Goal: Task Accomplishment & Management: Use online tool/utility

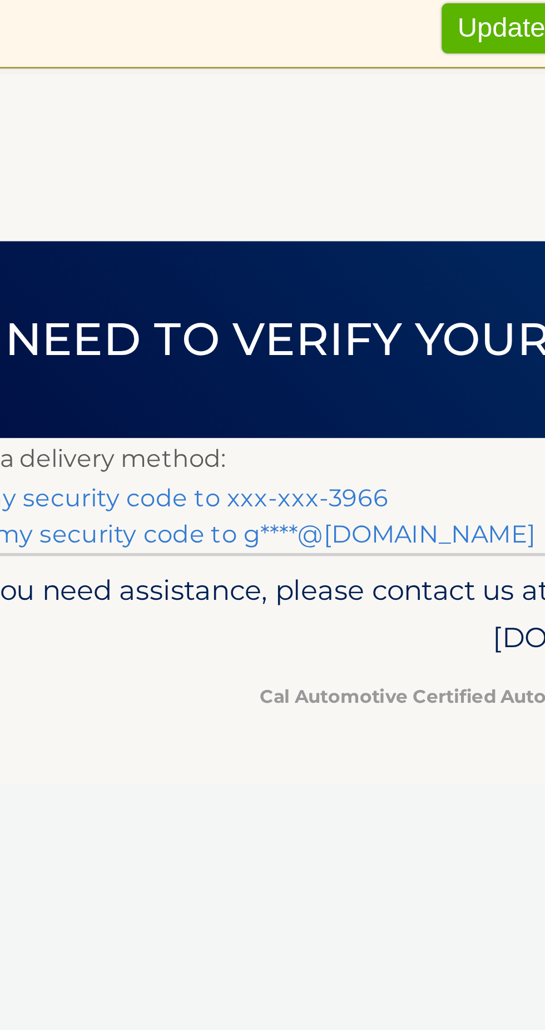
click at [141, 222] on link "Text my security code to xxx-xxx-3966" at bounding box center [103, 220] width 173 height 11
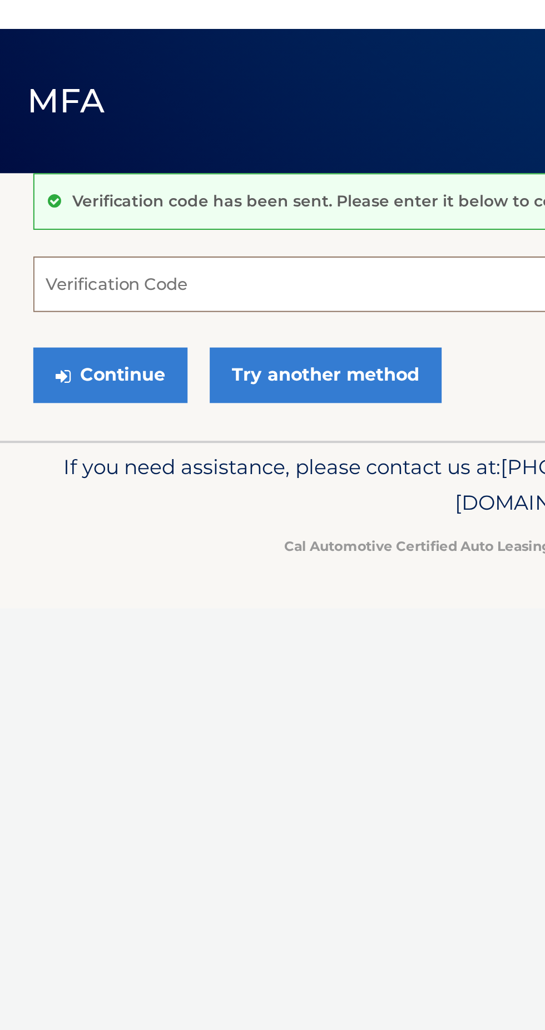
click at [80, 189] on input "Verification Code" at bounding box center [273, 192] width 512 height 28
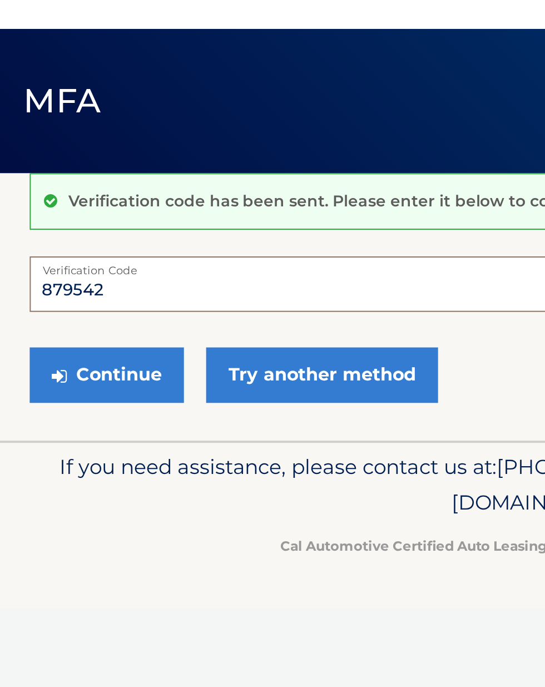
type input "879542"
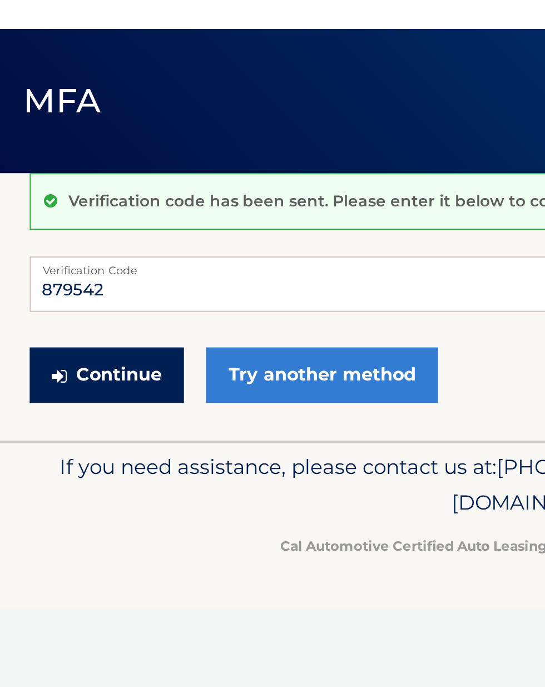
click at [53, 233] on button "Continue" at bounding box center [55, 238] width 77 height 28
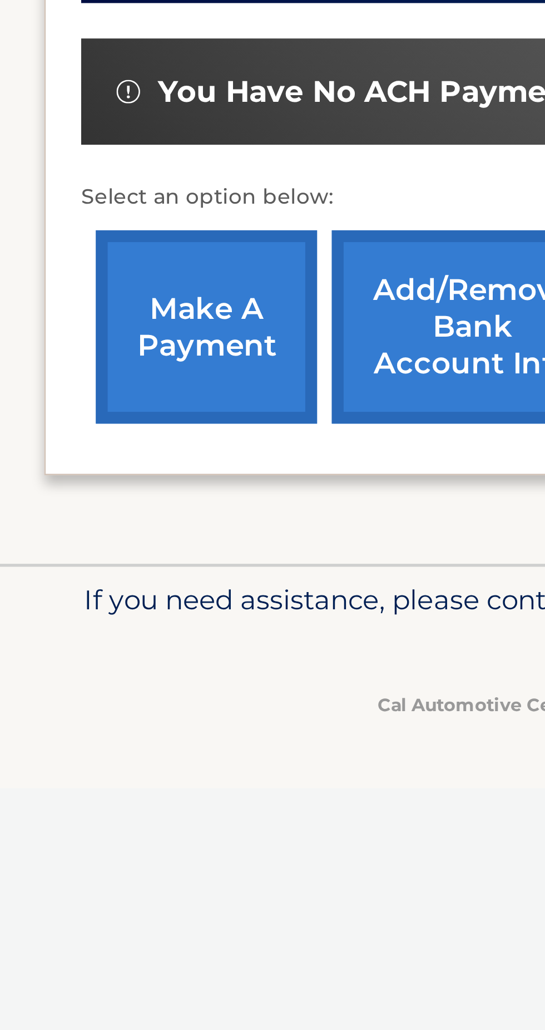
click at [76, 519] on link "make a payment" at bounding box center [77, 516] width 83 height 73
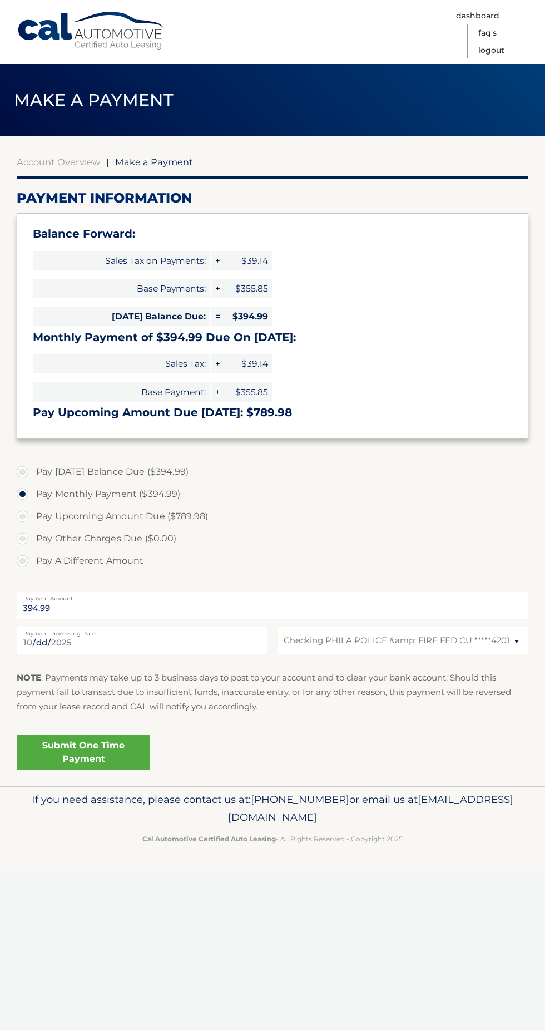
select select "N2ZiNDk3MGQtNzllNy00N2JlLWE0ZTgtNmY4OTZhMTMzNzM2"
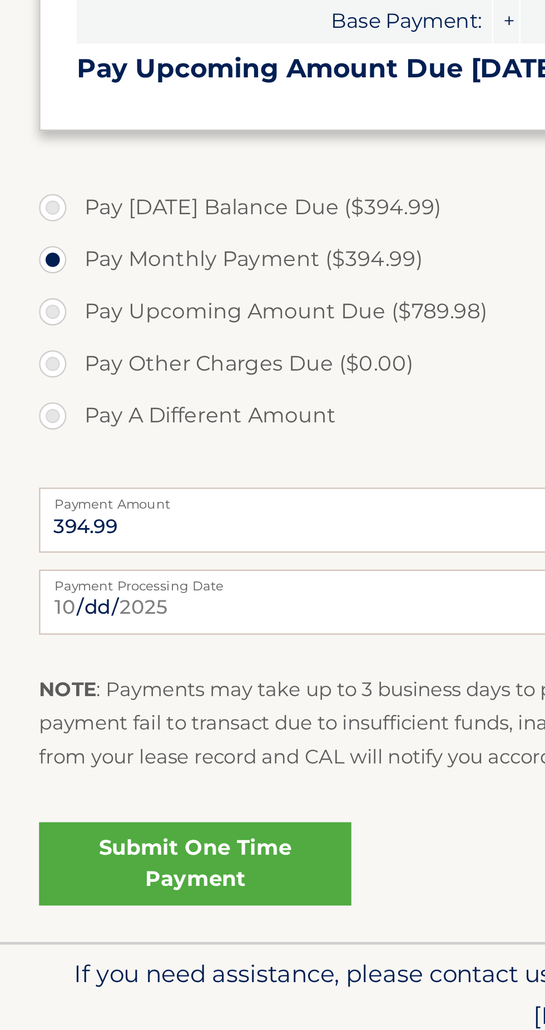
click at [92, 756] on link "Submit One Time Payment" at bounding box center [84, 753] width 134 height 36
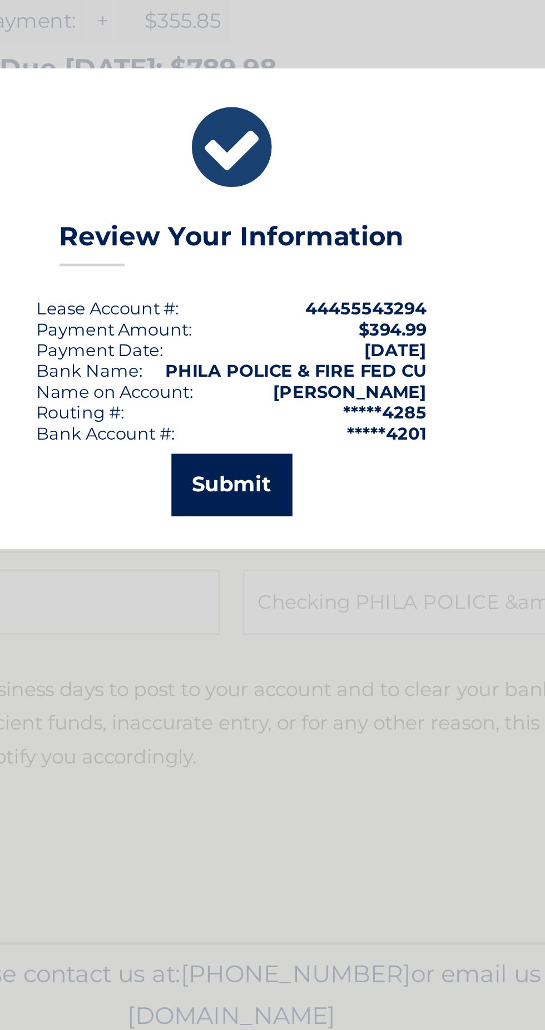
click at [271, 589] on button "Submit" at bounding box center [273, 590] width 52 height 27
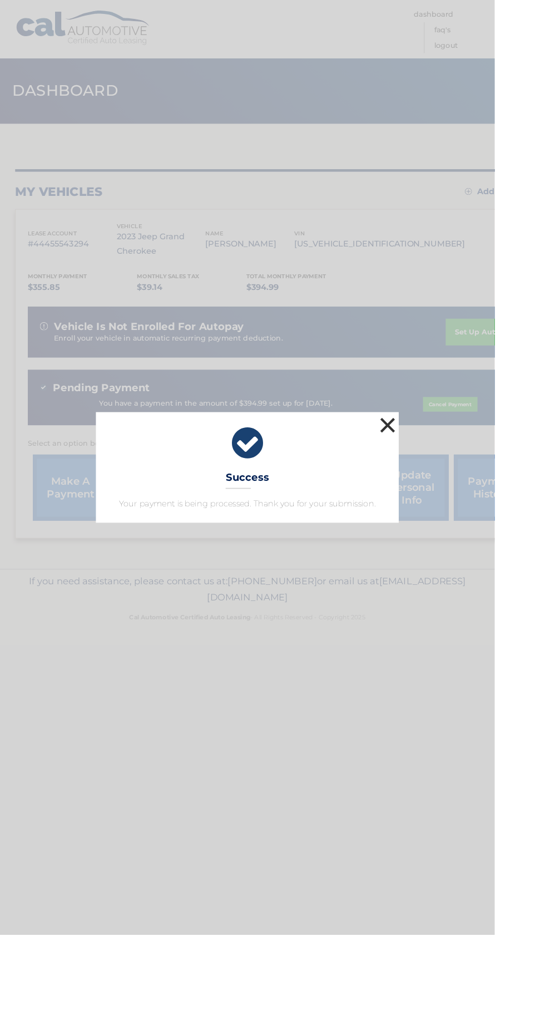
click at [439, 480] on button "×" at bounding box center [427, 468] width 22 height 22
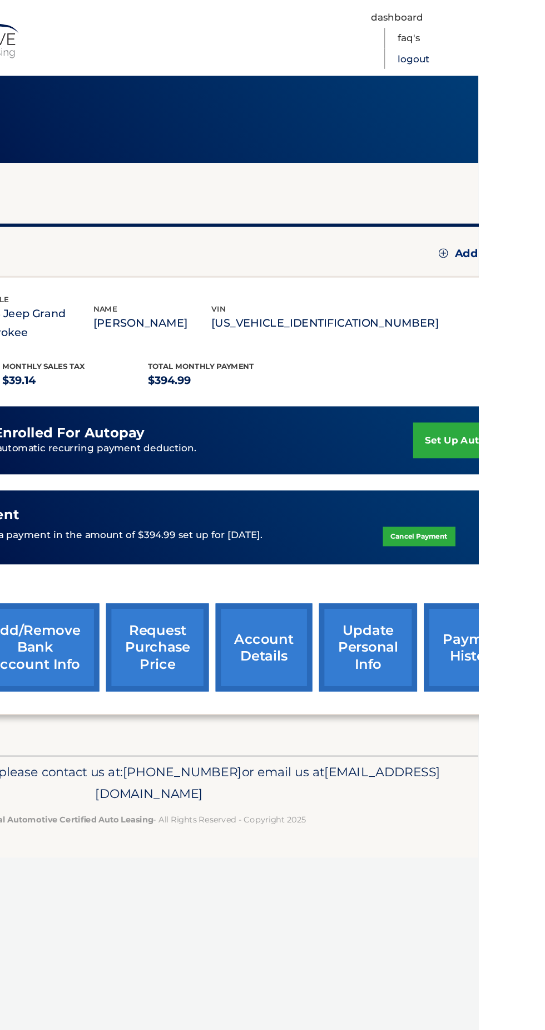
click at [505, 47] on link "Logout" at bounding box center [492, 50] width 26 height 17
